Goal: Communication & Community: Connect with others

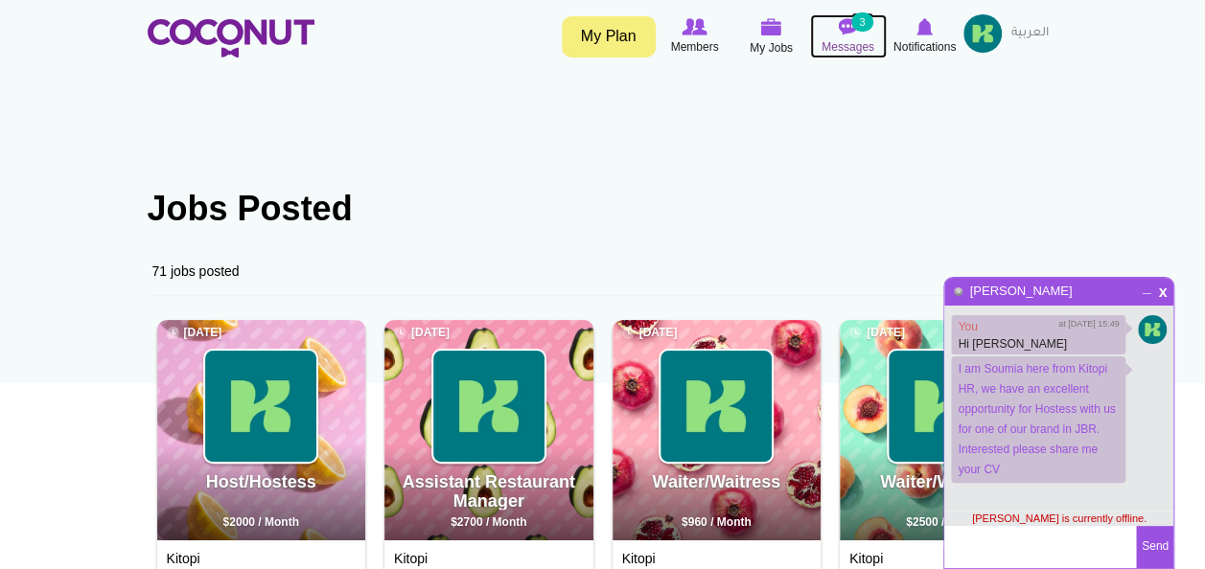
click at [843, 37] on span "Messages" at bounding box center [847, 46] width 53 height 19
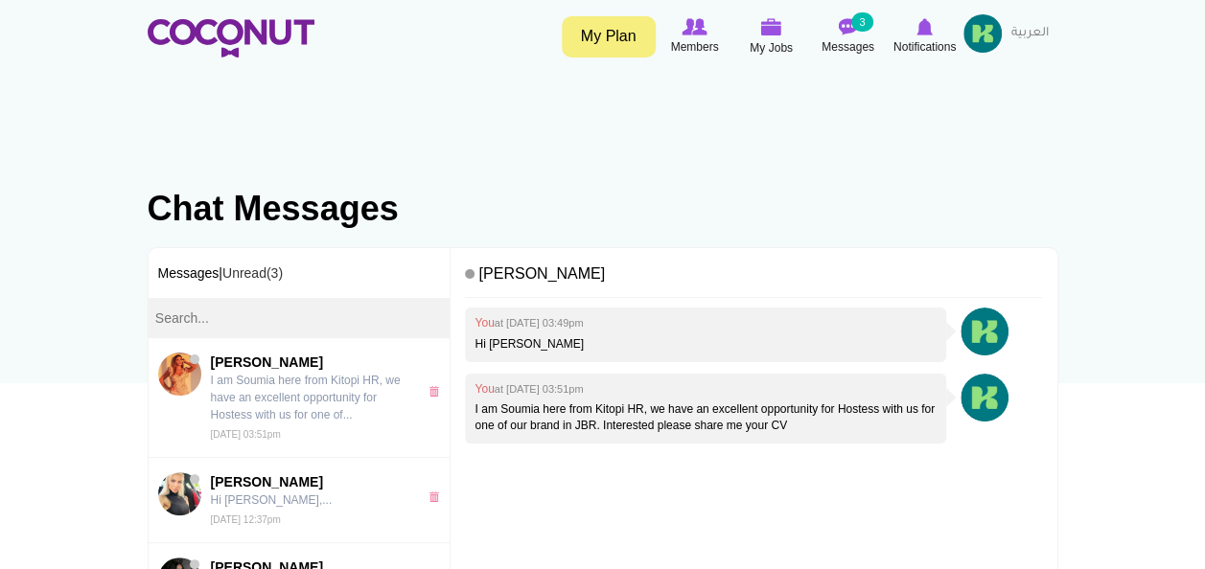
click at [853, 24] on small "3" at bounding box center [861, 21] width 21 height 19
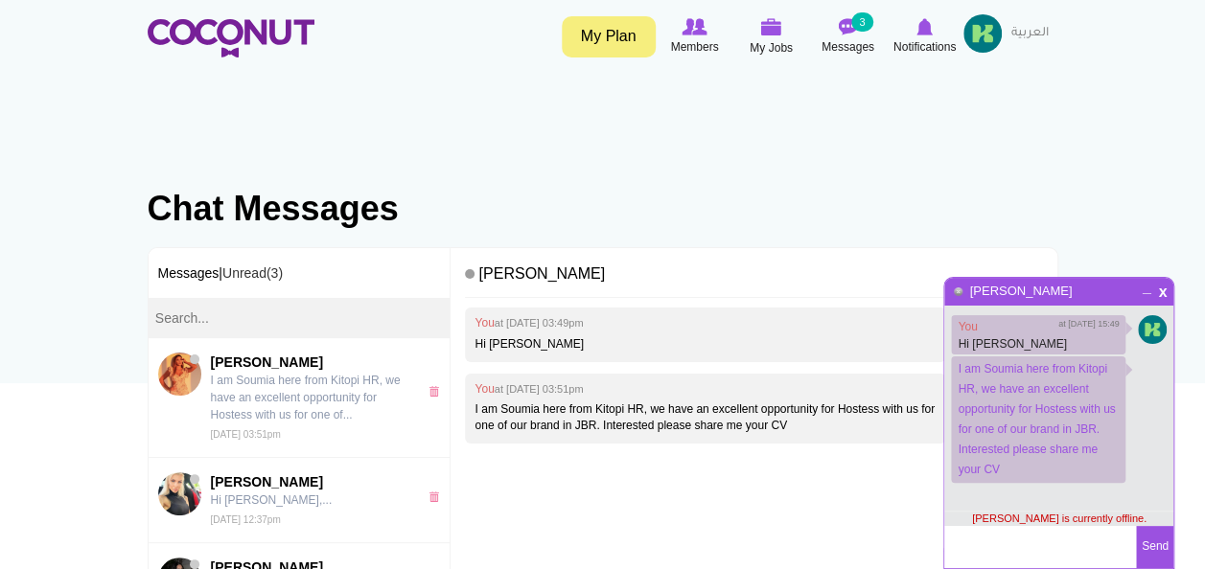
click at [440, 418] on html "Toggle navigation My Plan Members My Jobs Post a Job Messages 3 Notifications M…" at bounding box center [602, 507] width 1205 height 1015
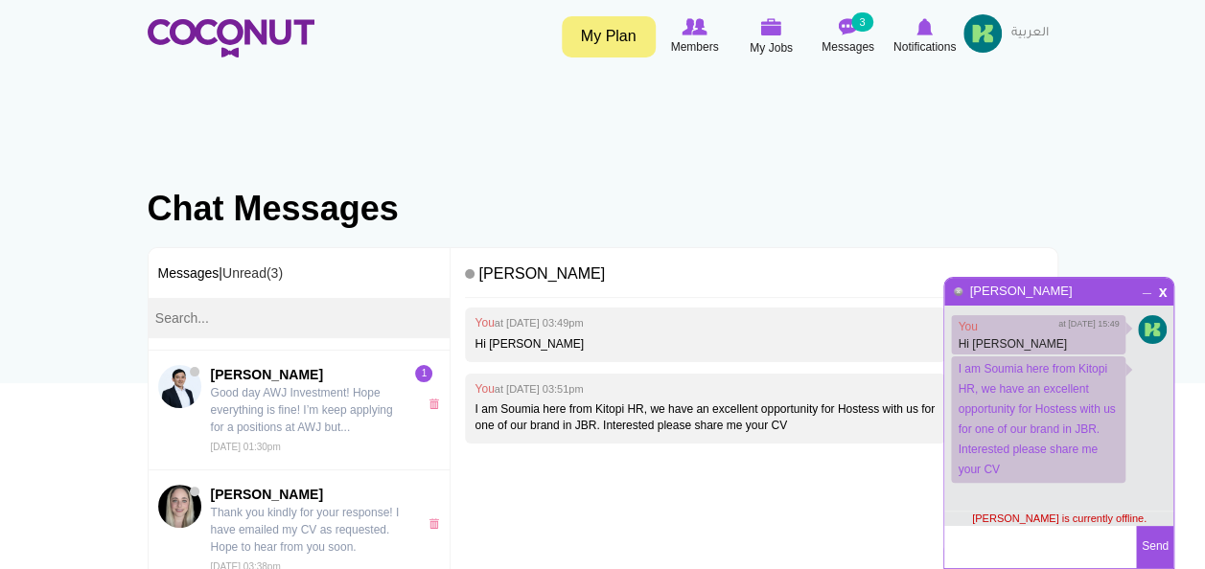
scroll to position [1796, 0]
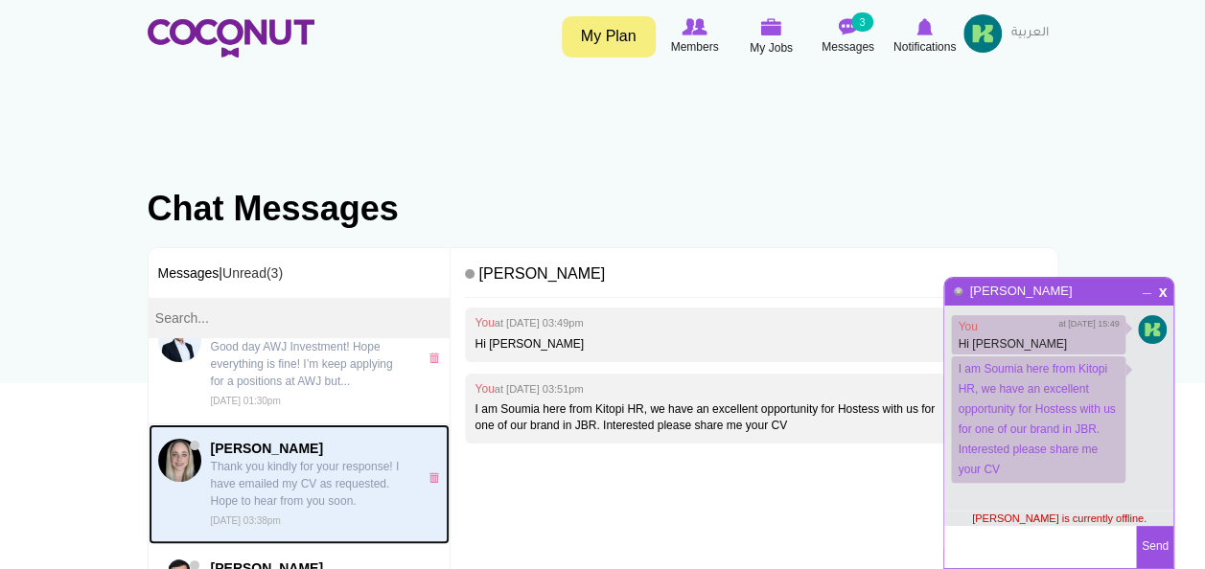
click at [291, 458] on p "Thank you kindly for your response! I have emailed my CV as requested. Hope to …" at bounding box center [309, 484] width 197 height 52
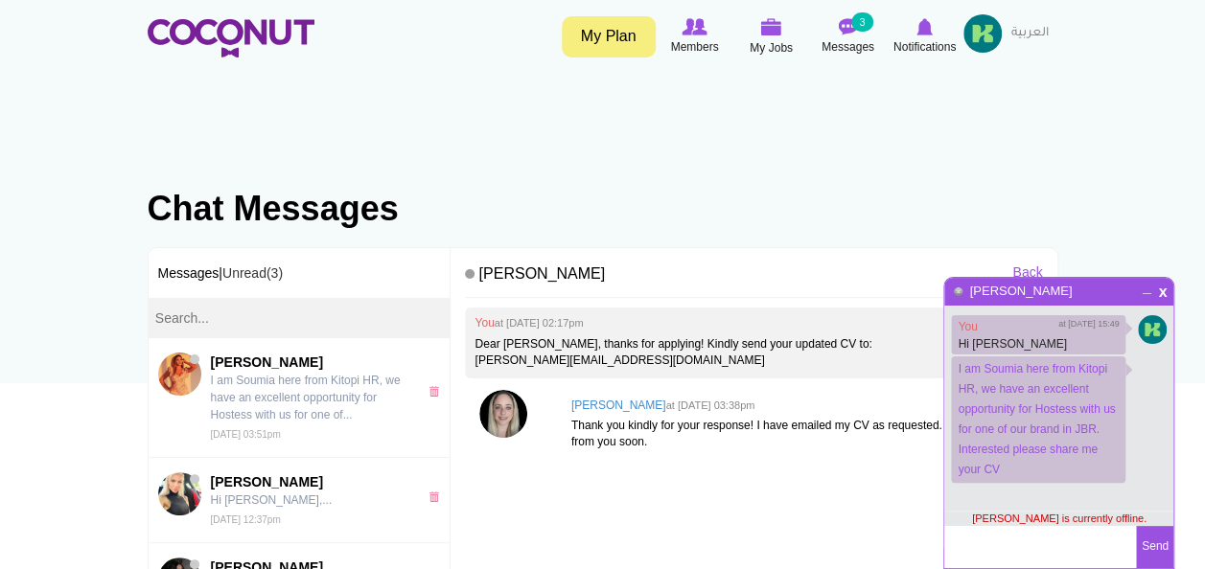
click at [581, 516] on div "You at Fri, Mar 29th, 2024 02:17pm Dear Danae, thanks for applying! Kindly send…" at bounding box center [753, 449] width 577 height 282
click at [1160, 293] on span "x" at bounding box center [1163, 290] width 16 height 14
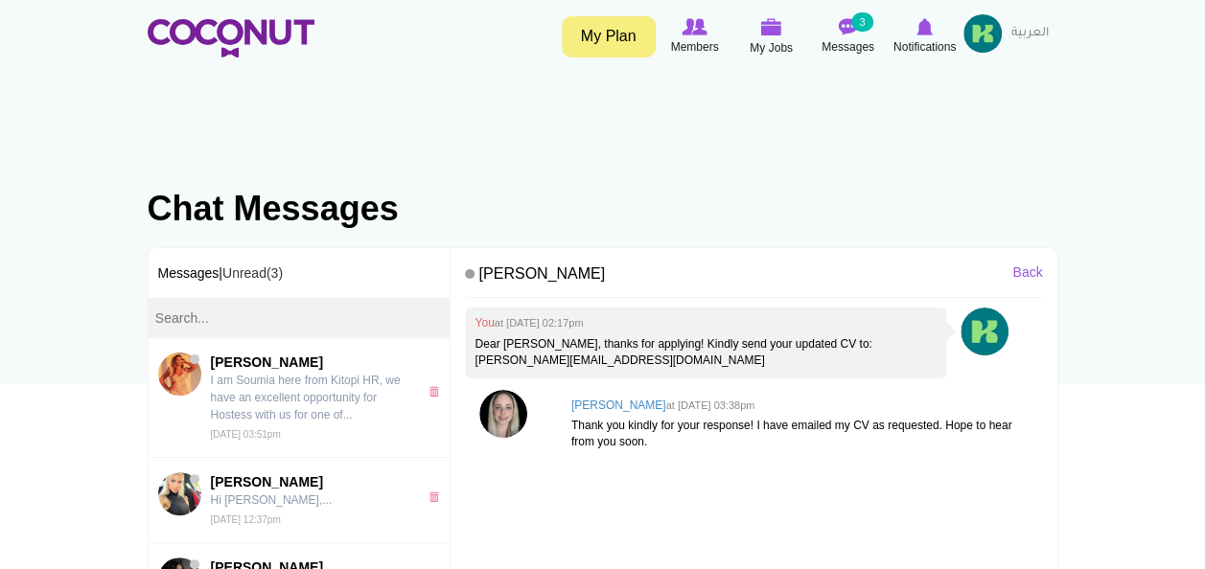
click at [817, 466] on div "You at Fri, Mar 29th, 2024 02:17pm Dear Danae, thanks for applying! Kindly send…" at bounding box center [753, 449] width 577 height 282
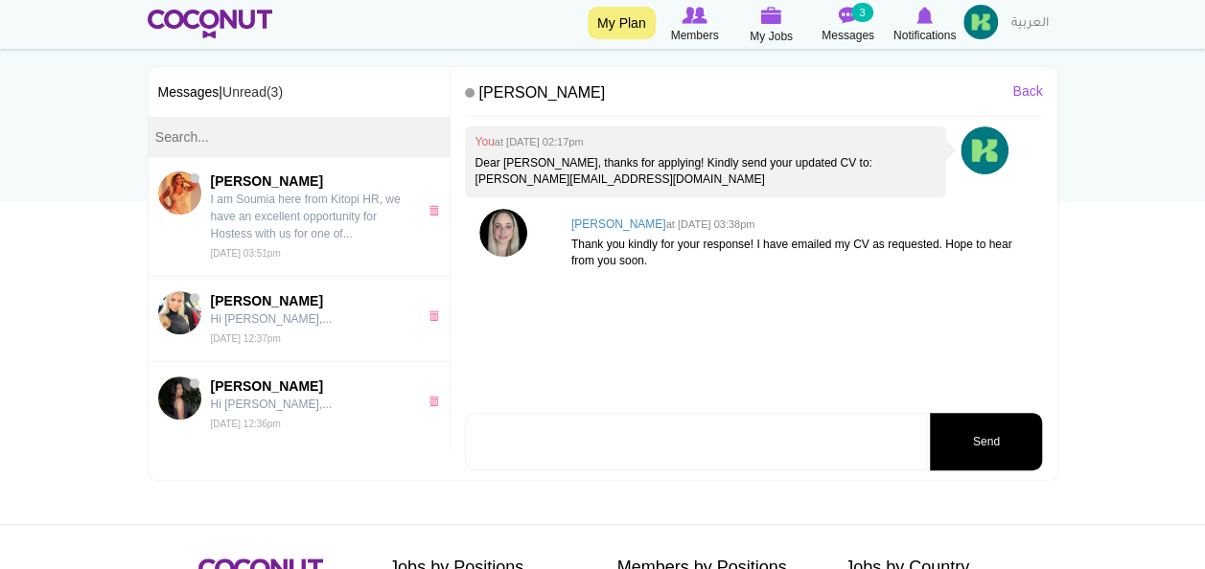
scroll to position [207, 0]
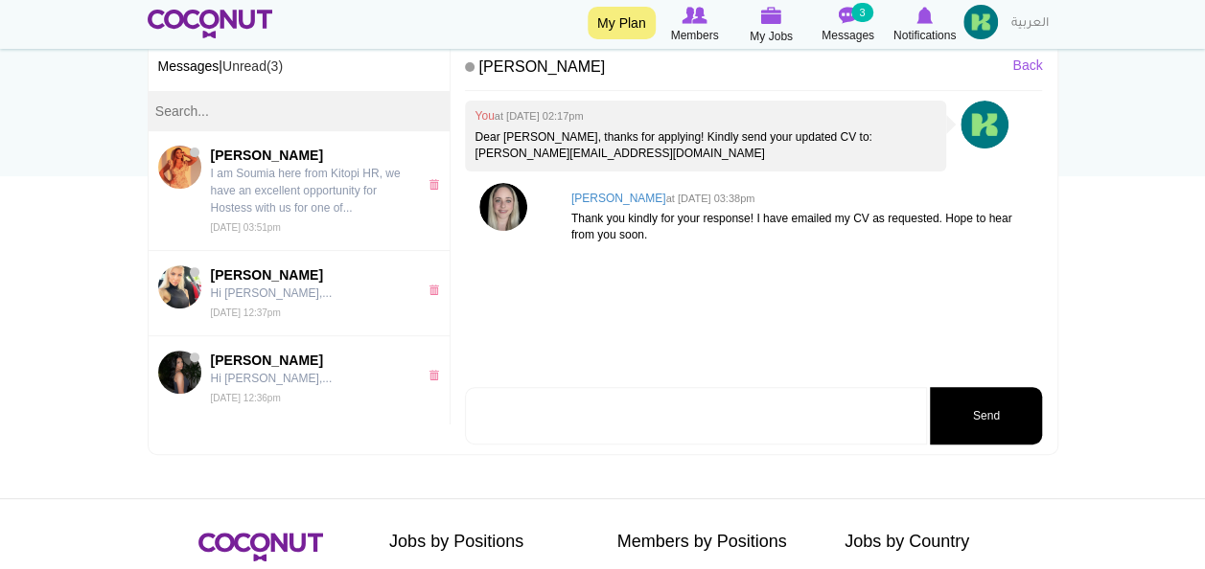
click at [830, 435] on textarea at bounding box center [696, 416] width 462 height 58
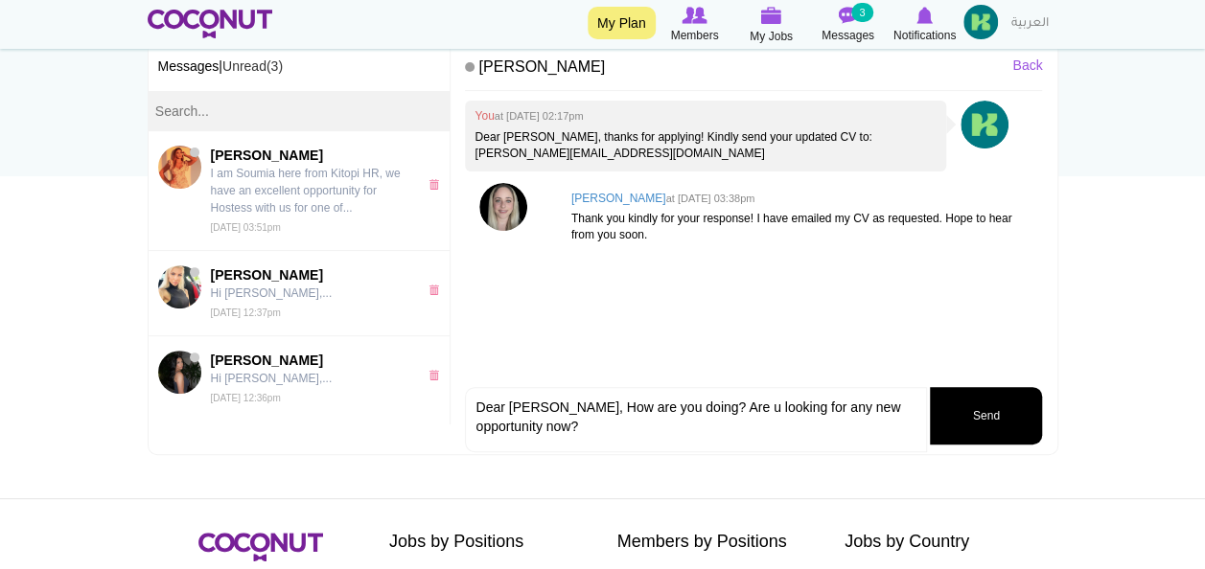
type textarea "Dear Danae, How are you doing? Are u looking for any new opportunity now?"
click at [1001, 422] on button "Send" at bounding box center [986, 416] width 112 height 58
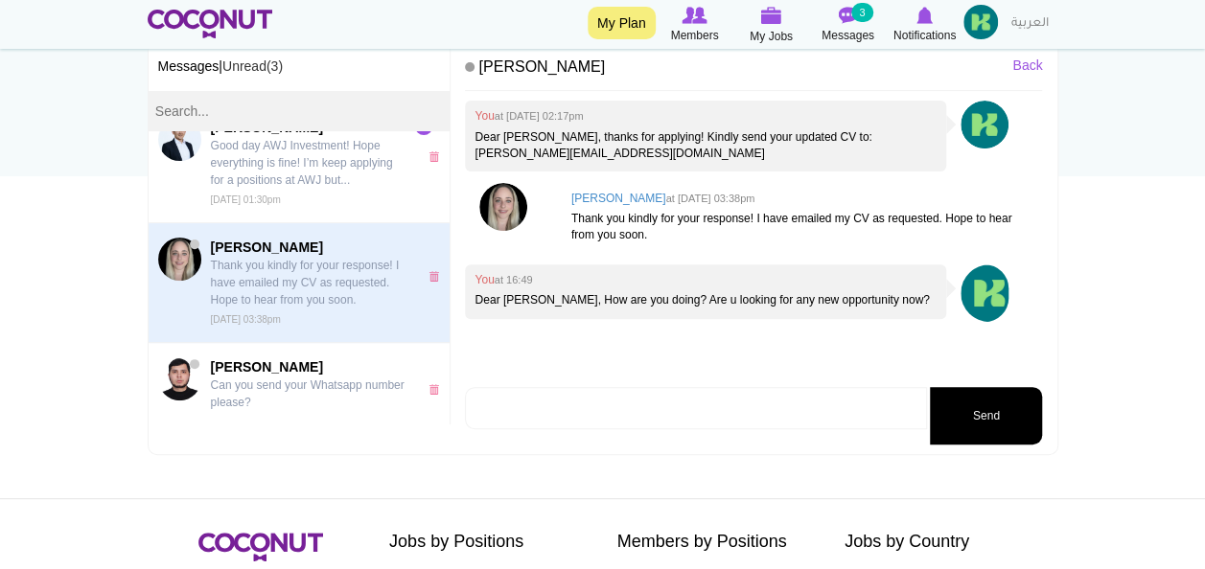
scroll to position [1818, 0]
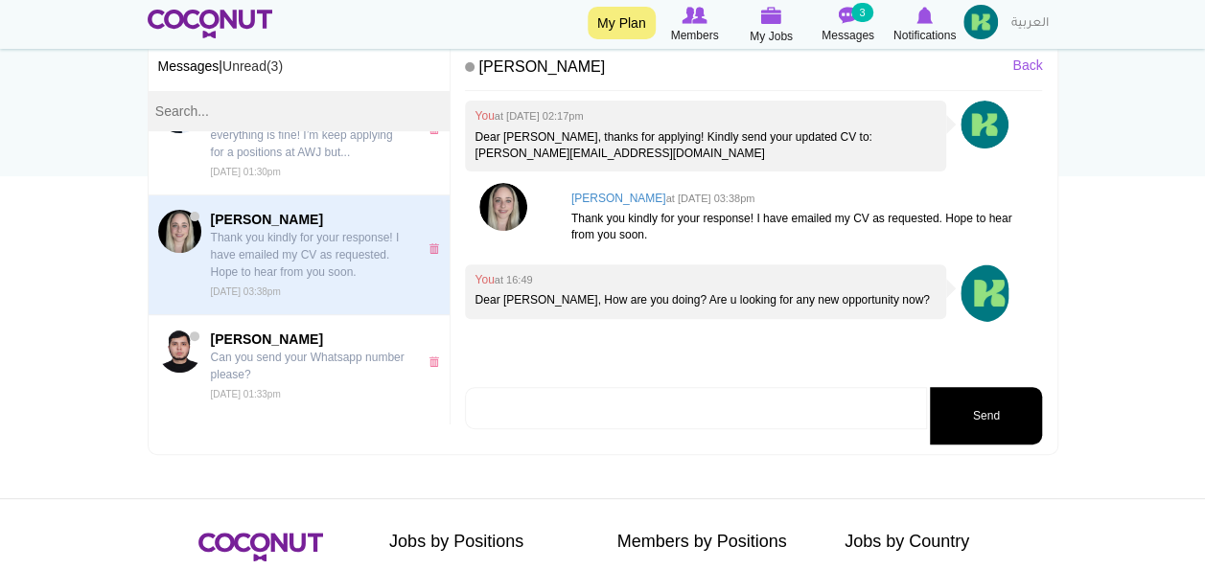
click at [288, 418] on link "Load More" at bounding box center [300, 437] width 302 height 38
click at [713, 10] on icon at bounding box center [694, 15] width 77 height 21
click at [696, 21] on img at bounding box center [693, 15] width 25 height 17
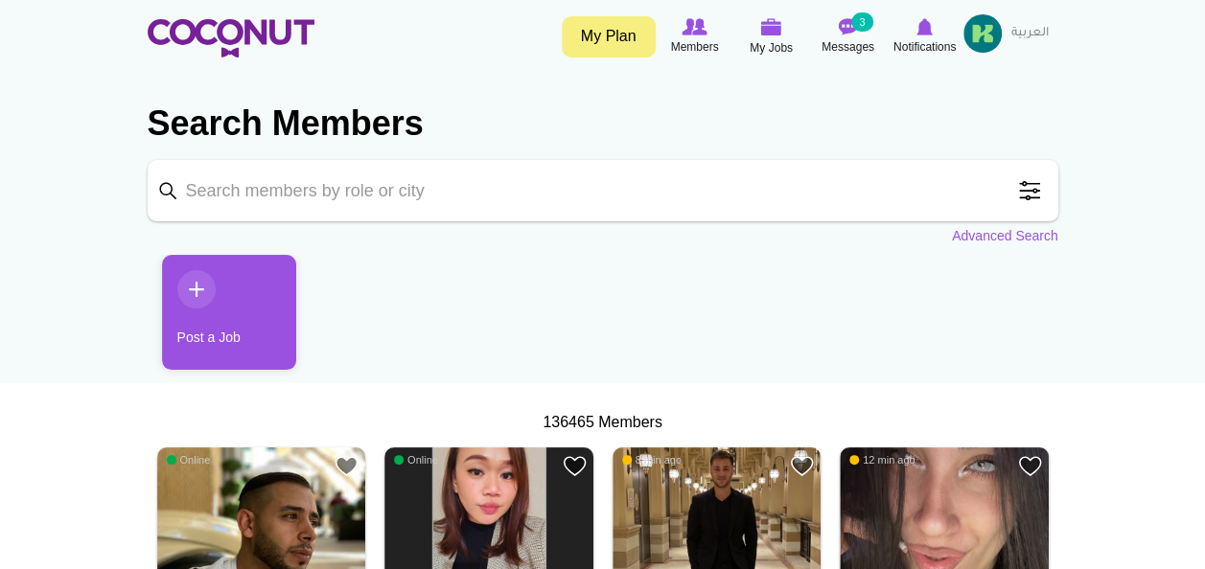
click at [403, 189] on input "Keyword" at bounding box center [603, 190] width 910 height 61
type input "zeljka"
click button "Search" at bounding box center [0, 0] width 0 height 0
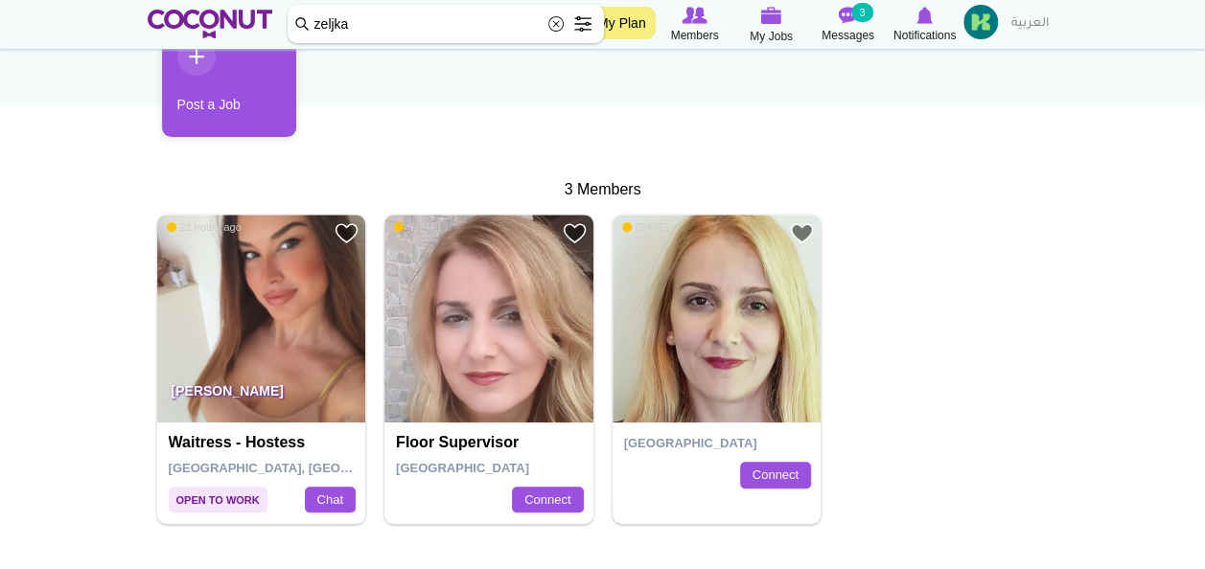
scroll to position [286, 0]
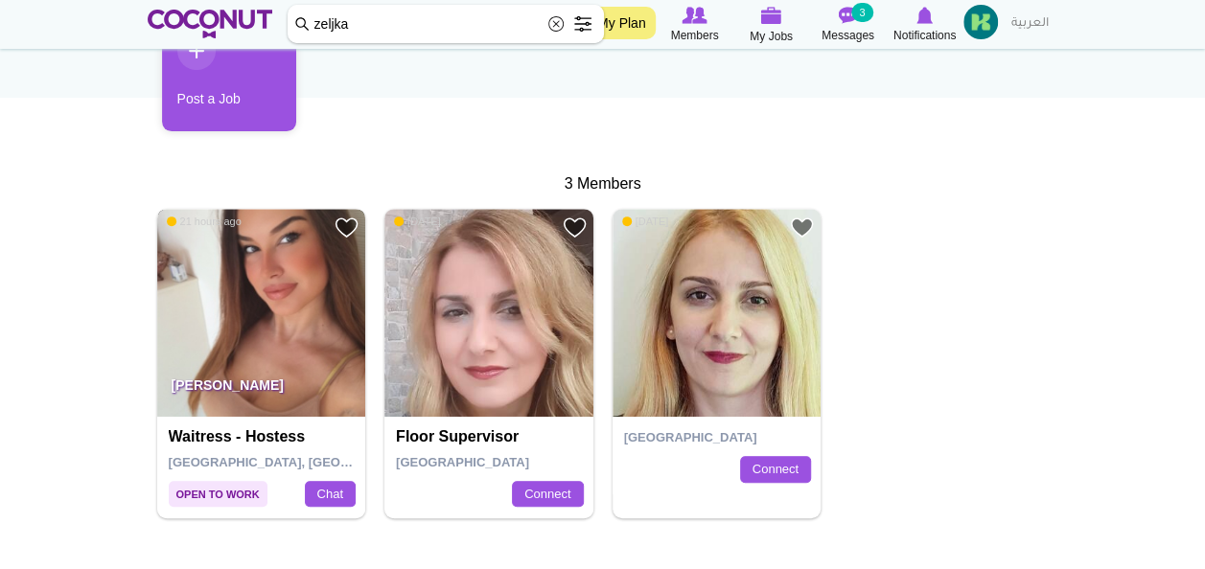
click at [303, 277] on img at bounding box center [261, 313] width 209 height 209
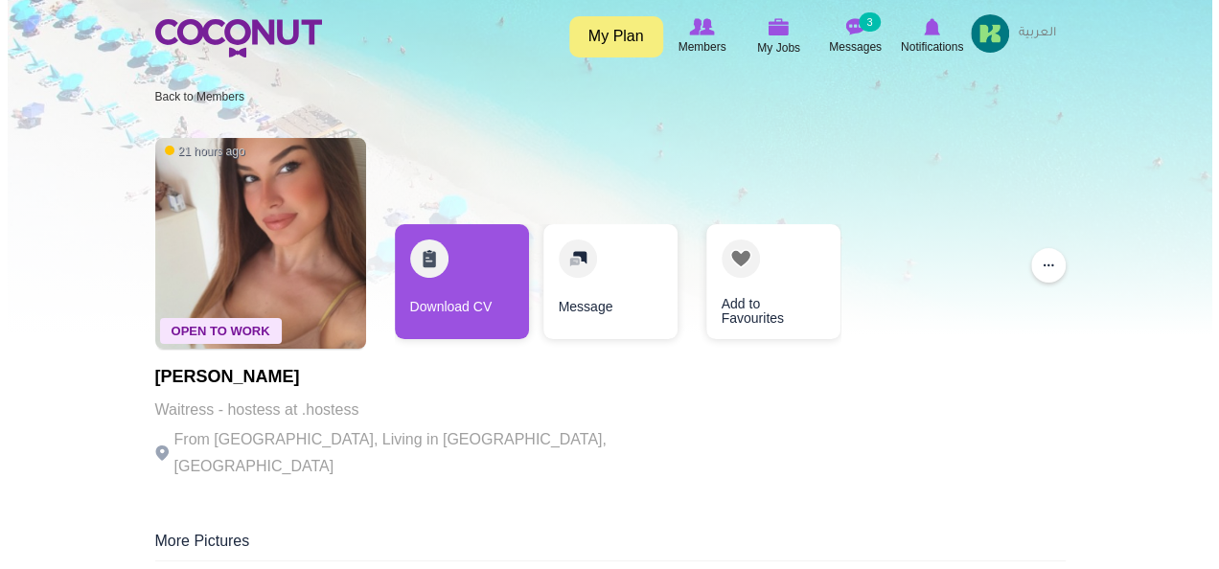
scroll to position [497, 0]
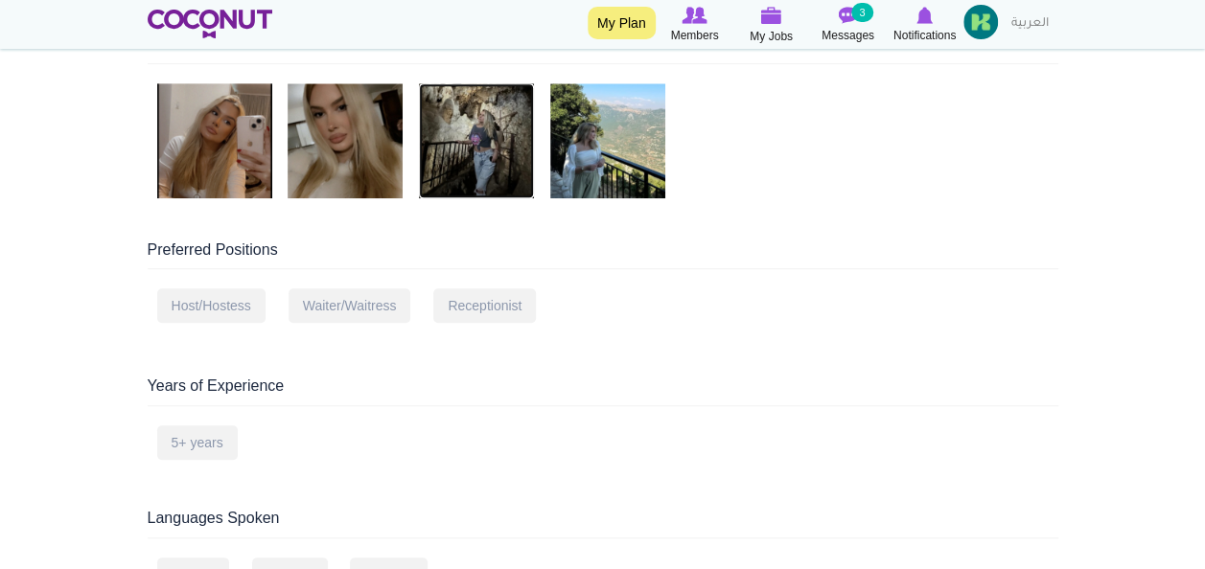
click at [485, 147] on img at bounding box center [476, 140] width 115 height 115
